Goal: Navigation & Orientation: Go to known website

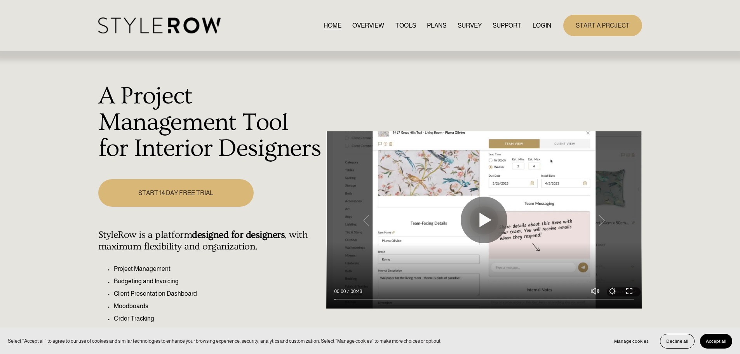
click at [550, 29] on link "LOGIN" at bounding box center [542, 25] width 19 height 10
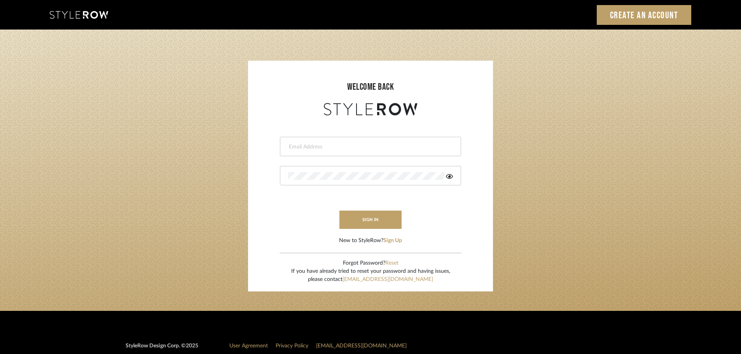
click at [384, 145] on input "email" at bounding box center [369, 147] width 163 height 8
drag, startPoint x: 368, startPoint y: 219, endPoint x: 363, endPoint y: 219, distance: 5.1
click at [368, 219] on button "sign in" at bounding box center [370, 220] width 62 height 18
click at [377, 226] on button "sign in" at bounding box center [370, 220] width 62 height 18
click at [292, 141] on div "Purchasing Associate" at bounding box center [370, 146] width 181 height 19
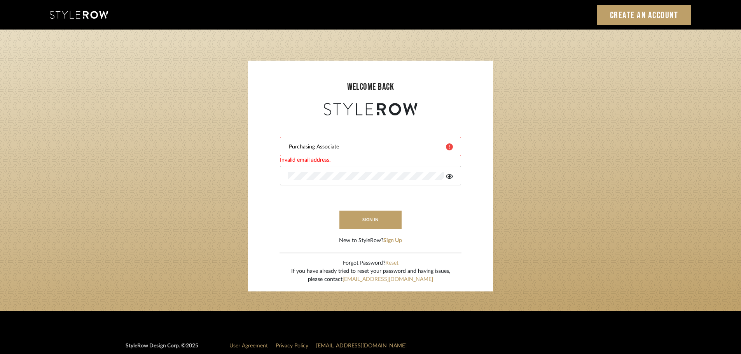
click at [299, 148] on input "Purchasing Associate" at bounding box center [364, 147] width 152 height 8
type input "csharer@cjaccountingservices.com"
click at [374, 224] on button "sign in" at bounding box center [370, 220] width 62 height 18
